Goal: Information Seeking & Learning: Learn about a topic

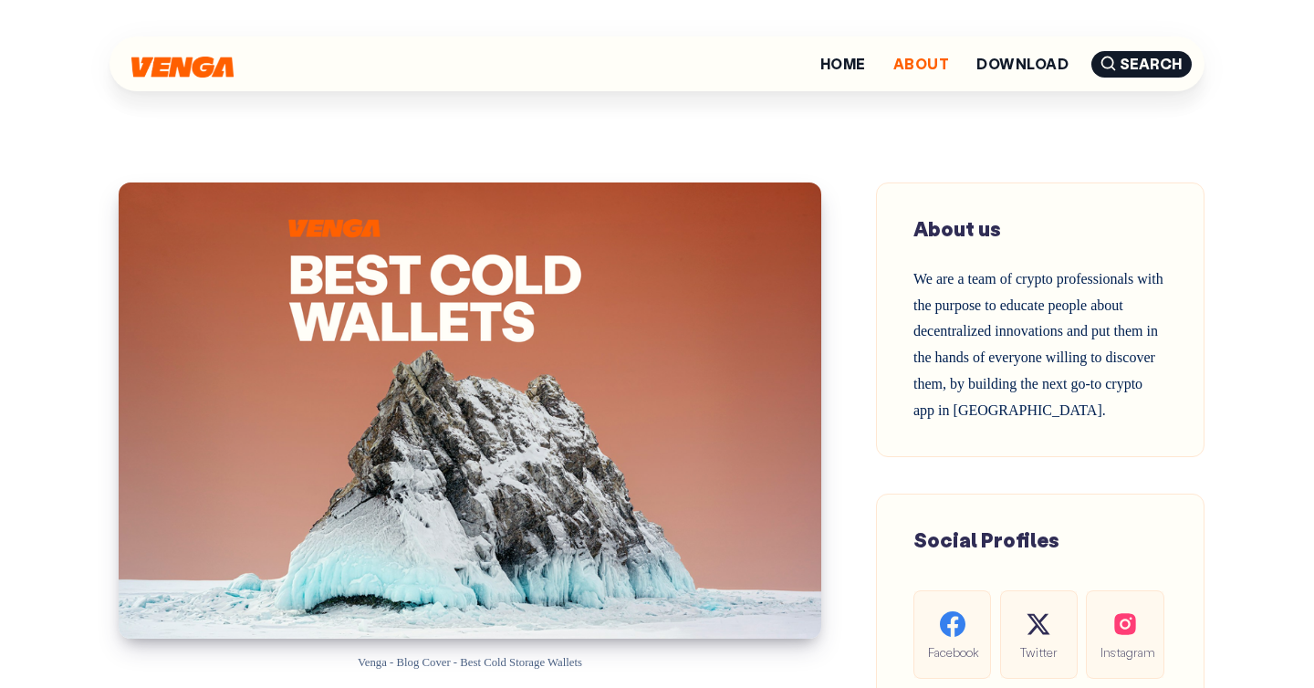
click at [928, 70] on link "About" at bounding box center [921, 64] width 56 height 15
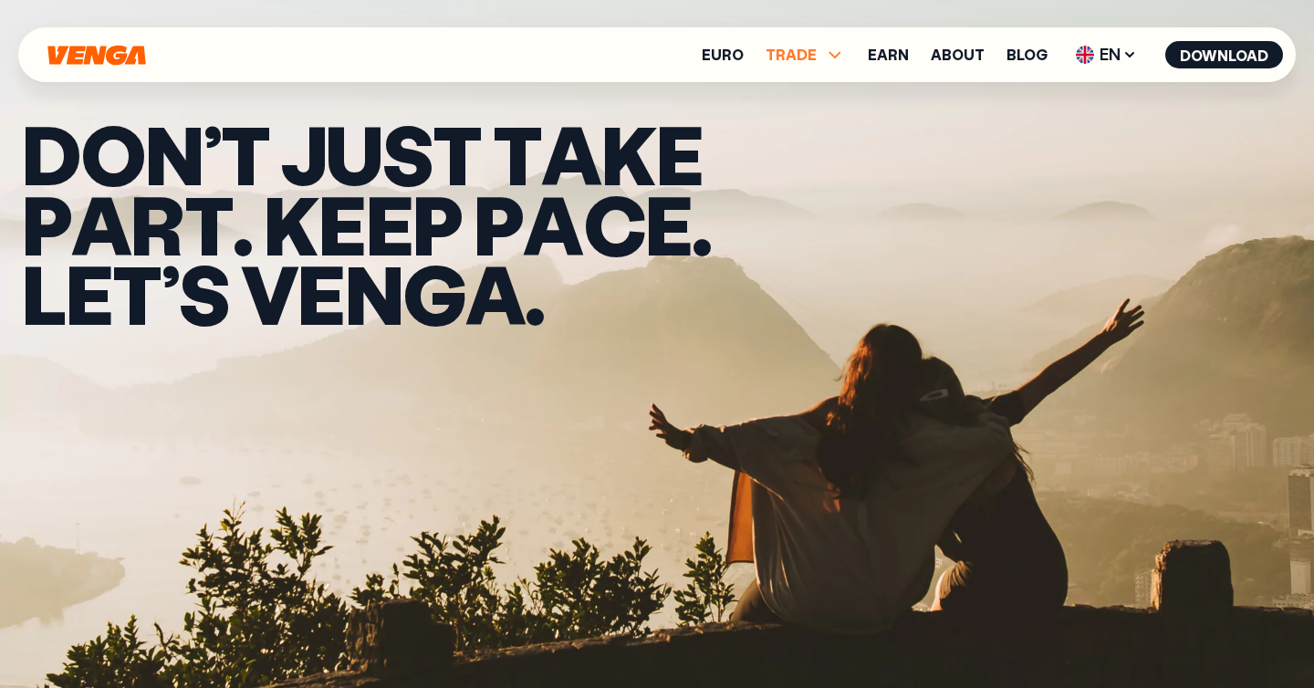
click at [834, 55] on icon at bounding box center [835, 55] width 22 height 22
click at [818, 98] on link "Buy" at bounding box center [805, 94] width 26 height 19
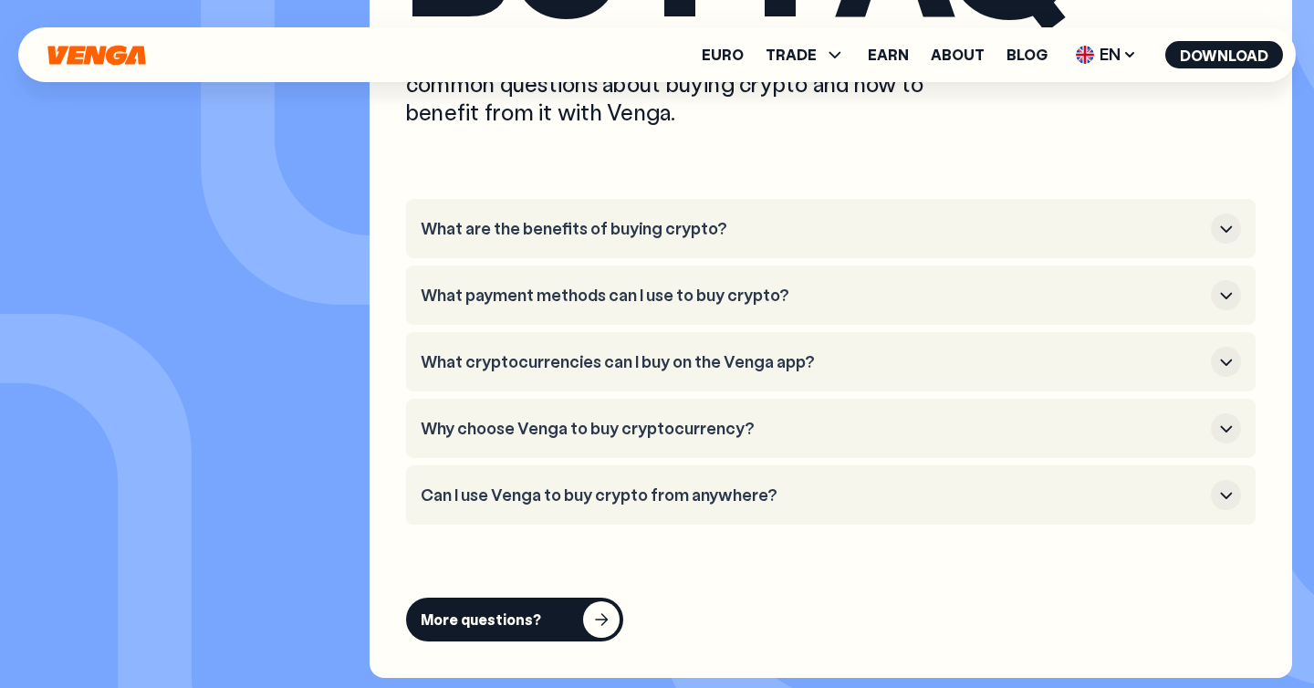
scroll to position [5007, 0]
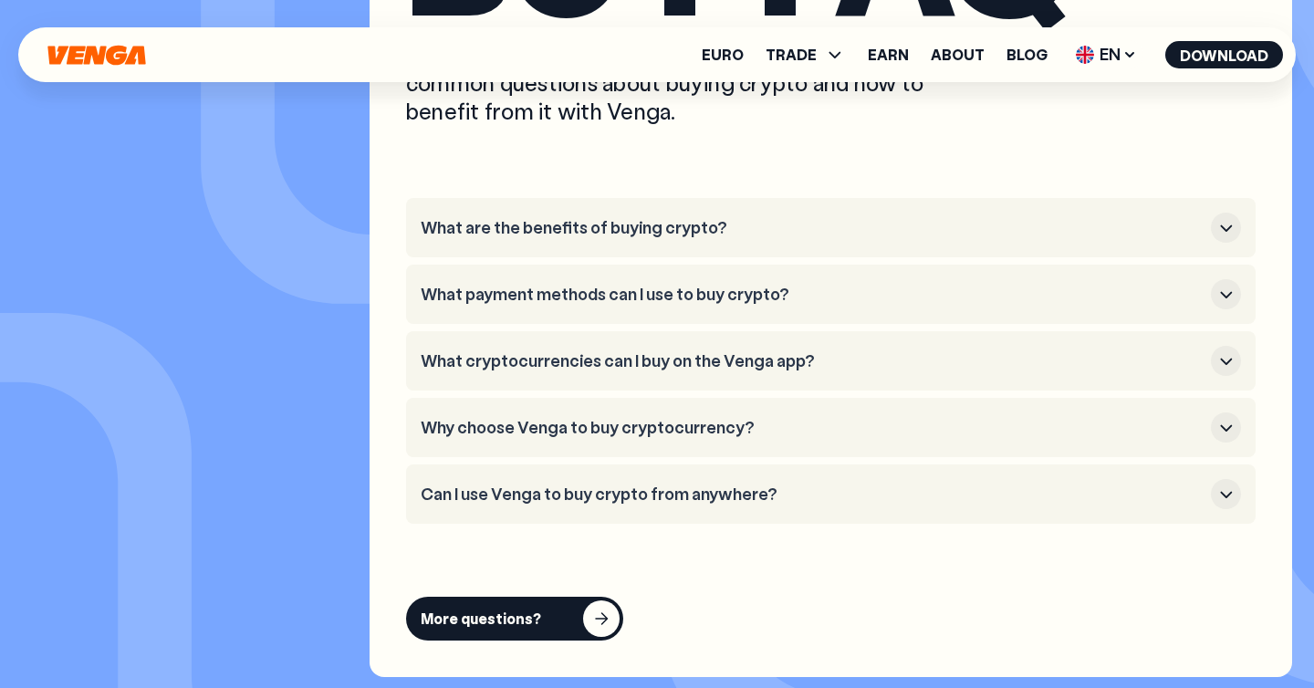
click at [887, 358] on h3 "What cryptocurrencies can I buy on the Venga app?" at bounding box center [812, 361] width 783 height 20
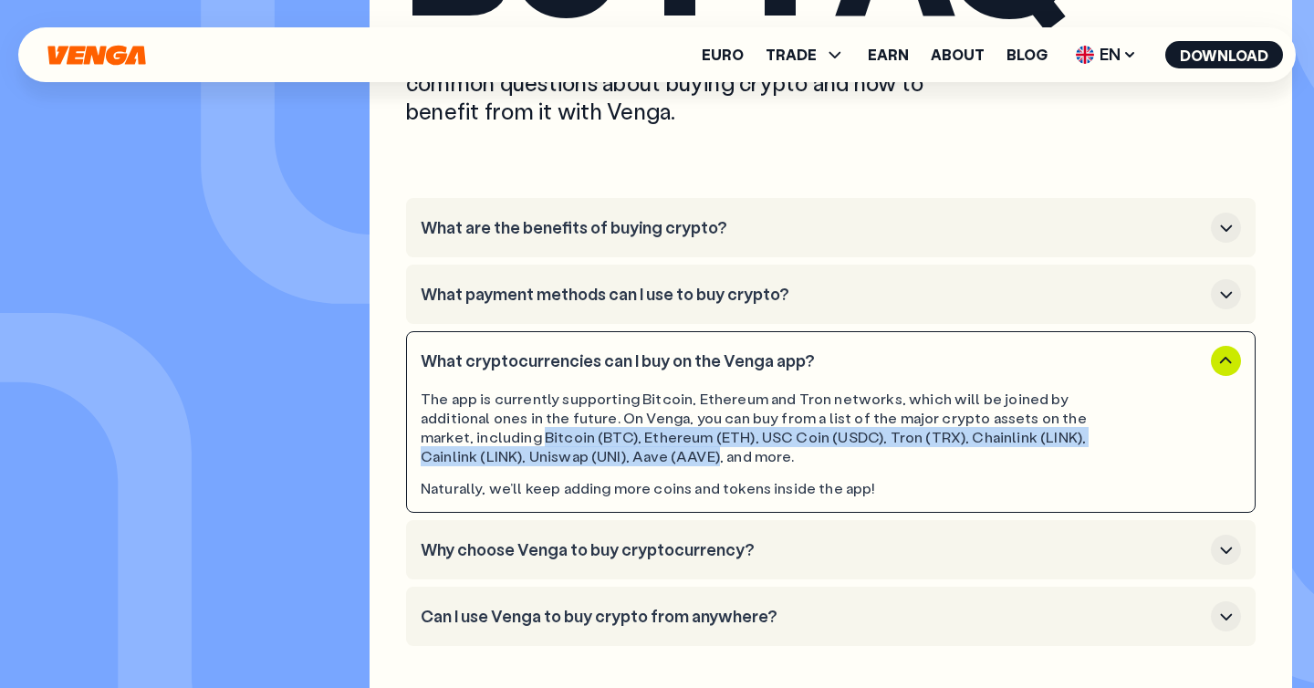
drag, startPoint x: 422, startPoint y: 439, endPoint x: 549, endPoint y: 452, distance: 127.5
click at [549, 452] on div "The app is currently supporting Bitcoin, Ethereum and Tron networks, which will…" at bounding box center [779, 428] width 717 height 76
copy div "Bitcoin (BTC), Ethereum (ETH), USC Coin (USDC), Tron (TRX), Chainlink (LINK), C…"
